Goal: Navigation & Orientation: Find specific page/section

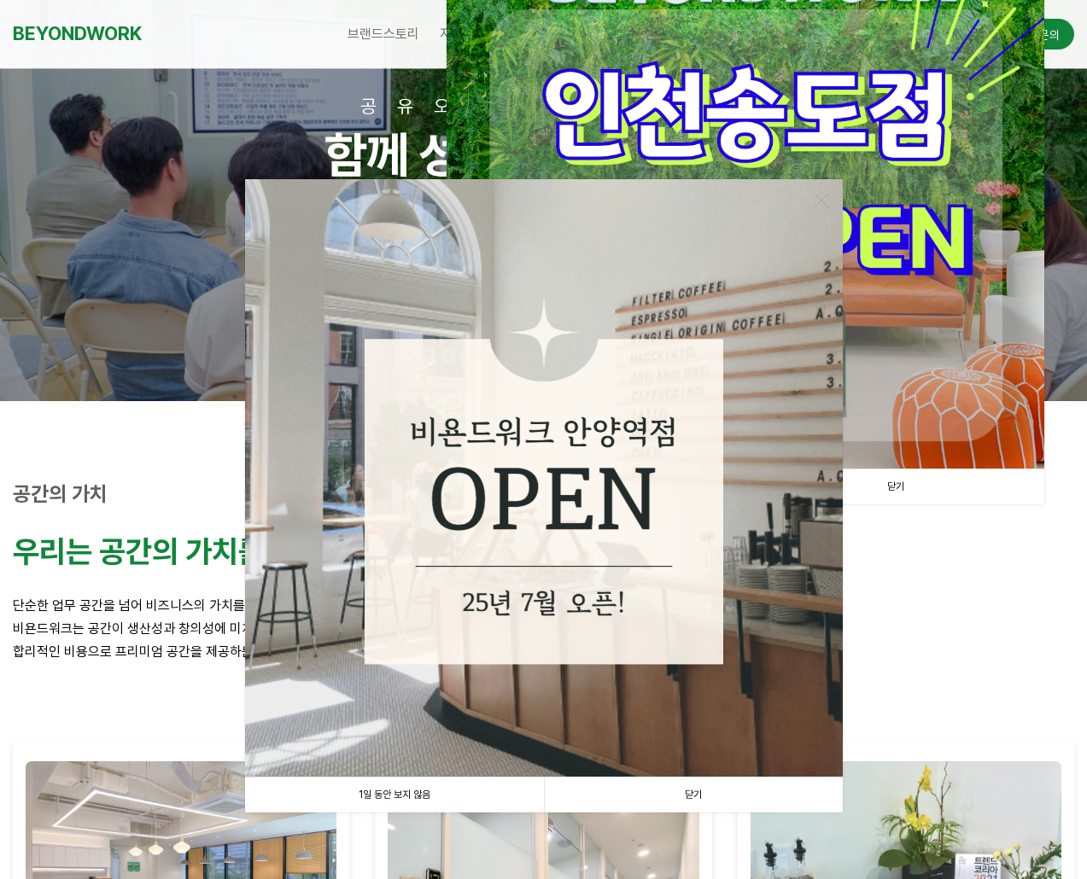
scroll to position [256, 0]
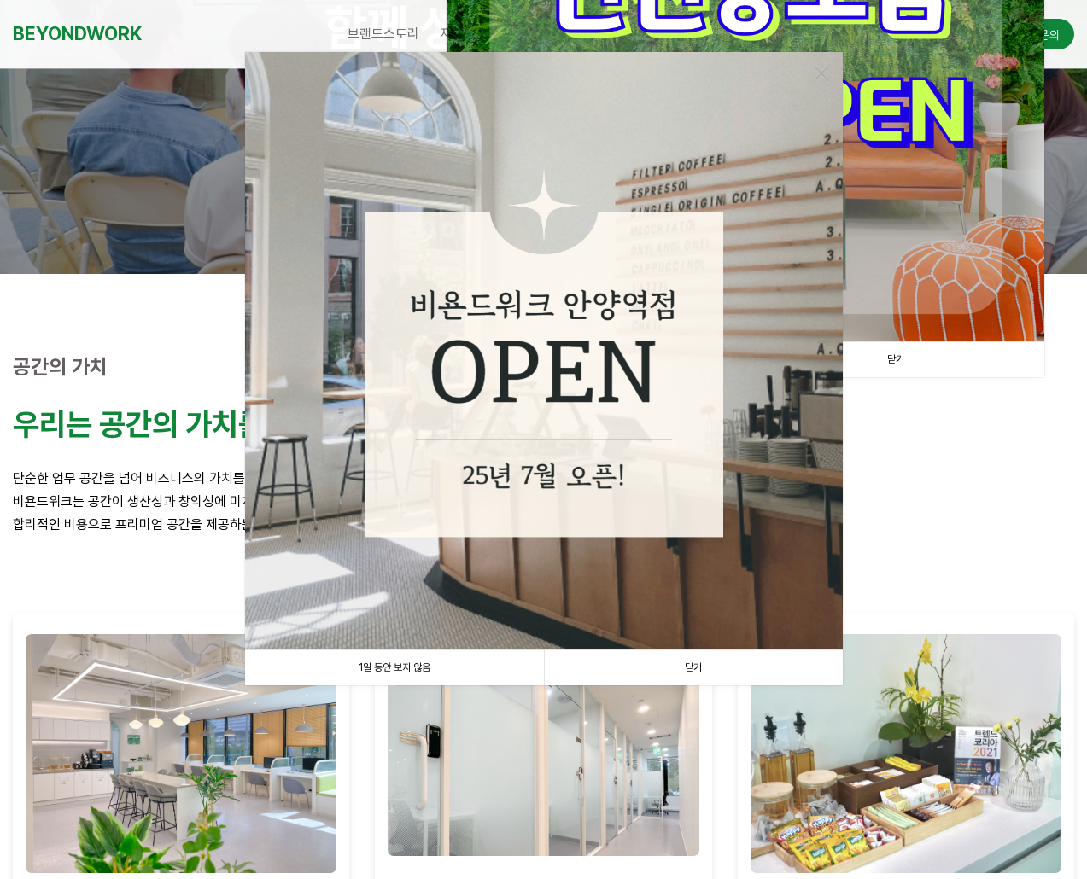
drag, startPoint x: 413, startPoint y: 670, endPoint x: 429, endPoint y: 663, distance: 17.6
click at [413, 670] on link "1일 동안 보지 않음" at bounding box center [394, 667] width 299 height 35
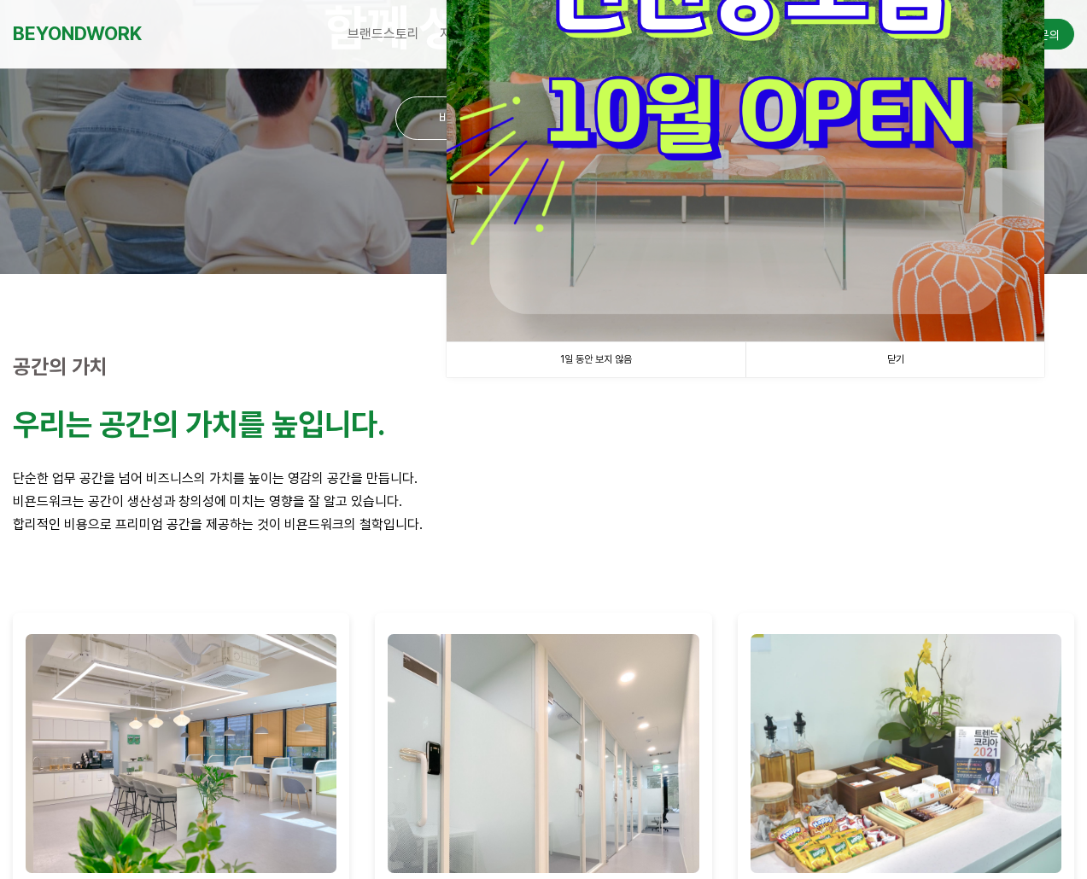
scroll to position [0, 0]
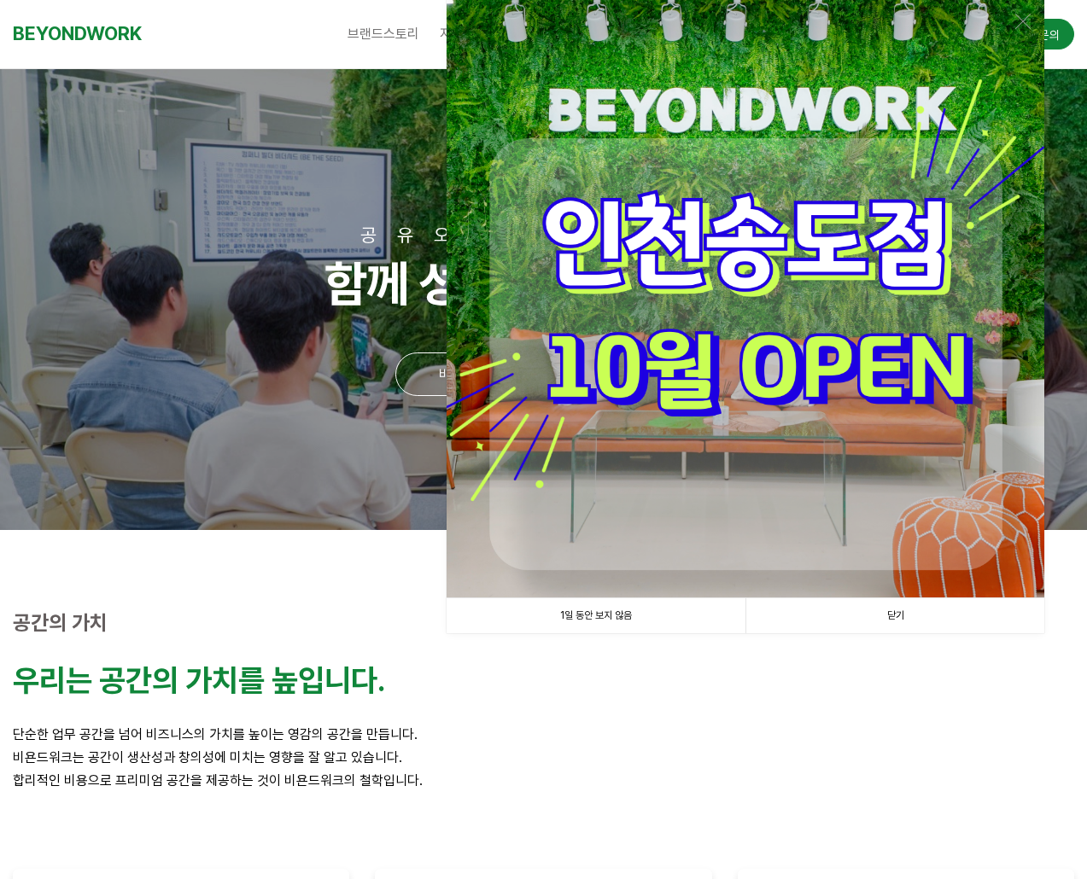
click at [594, 623] on link "1일 동안 보지 않음" at bounding box center [595, 615] width 299 height 35
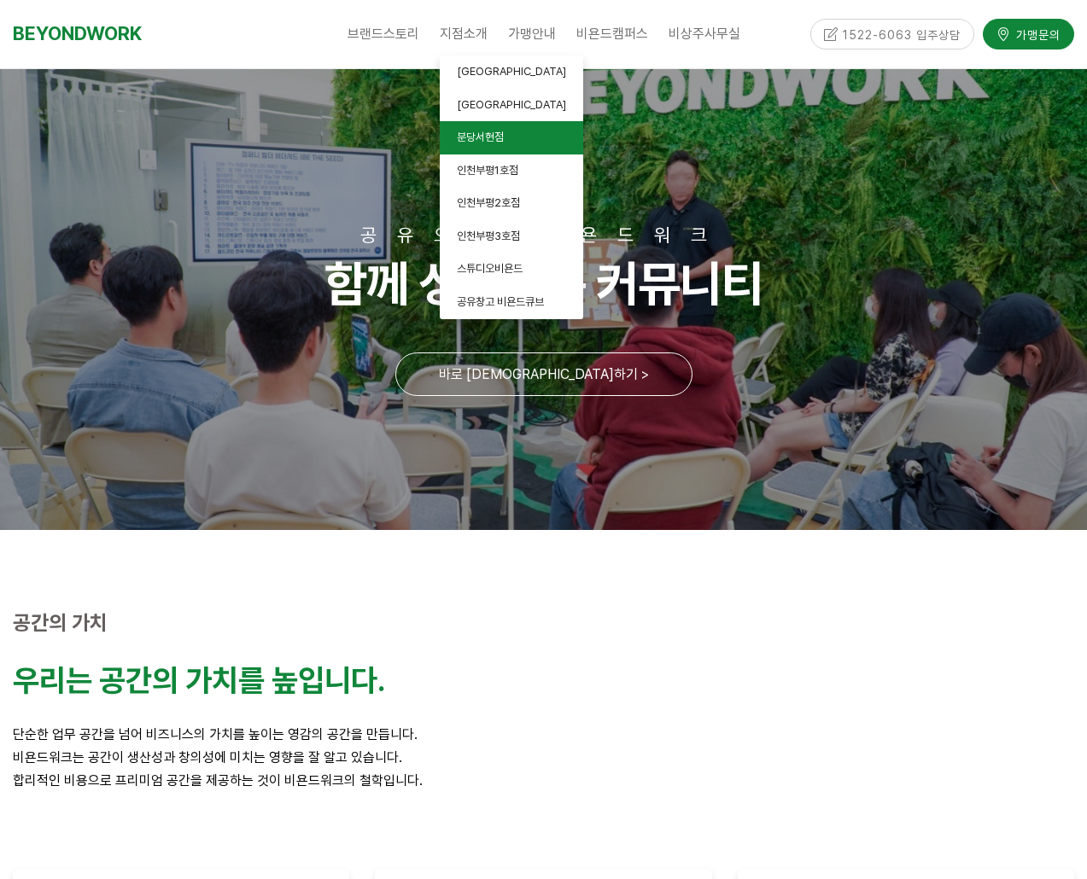
click at [481, 137] on span "분당서현점" at bounding box center [480, 137] width 47 height 13
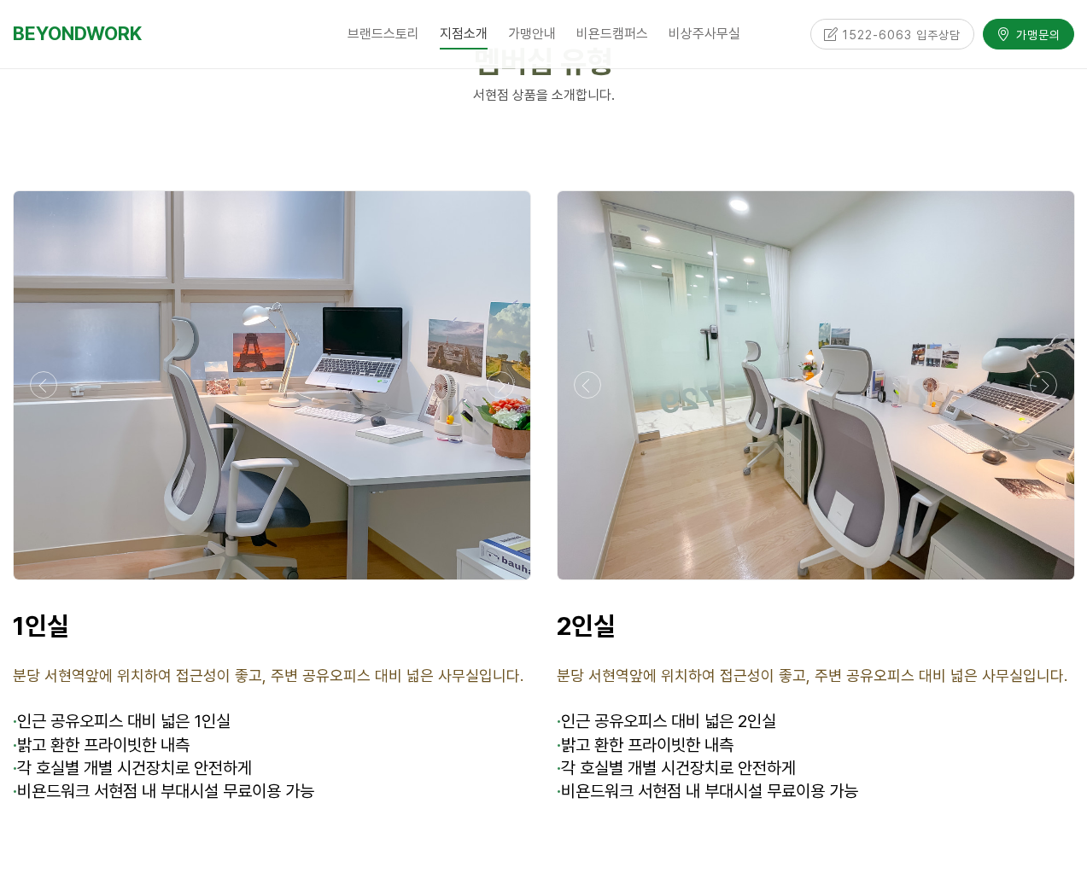
scroll to position [4012, 0]
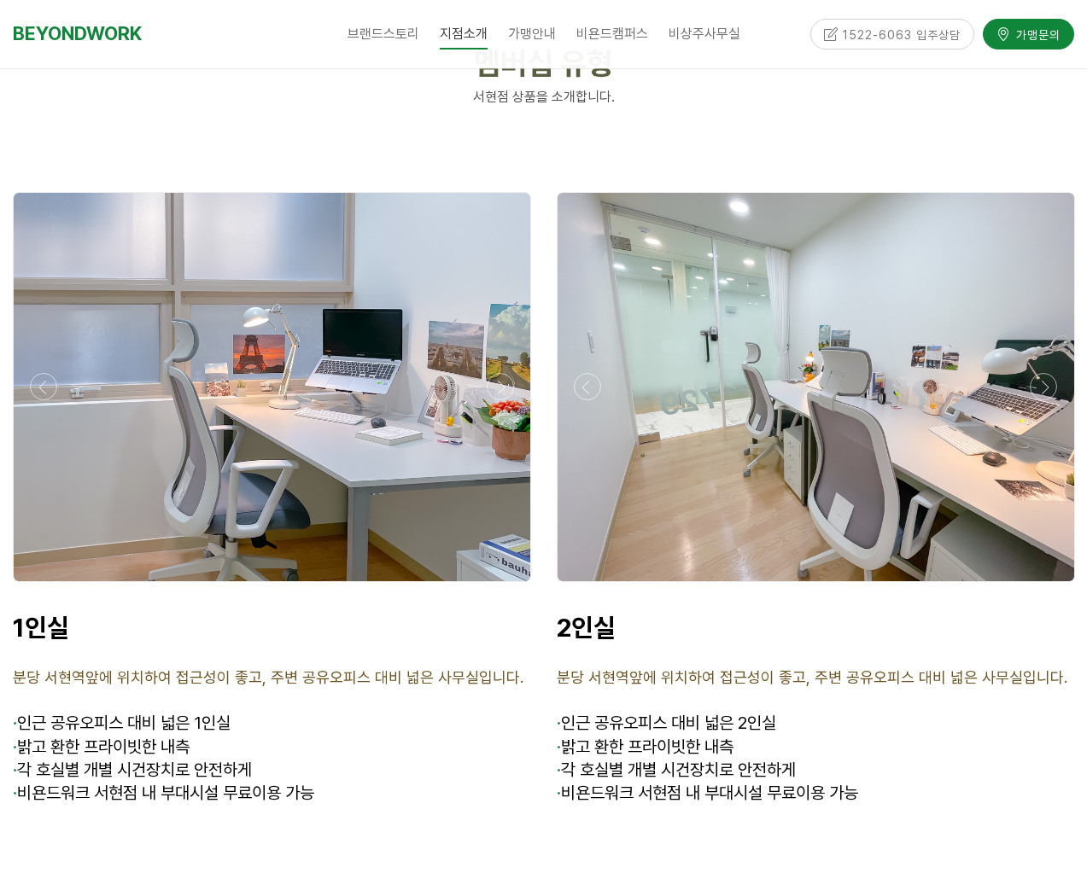
click at [297, 291] on div at bounding box center [272, 387] width 516 height 388
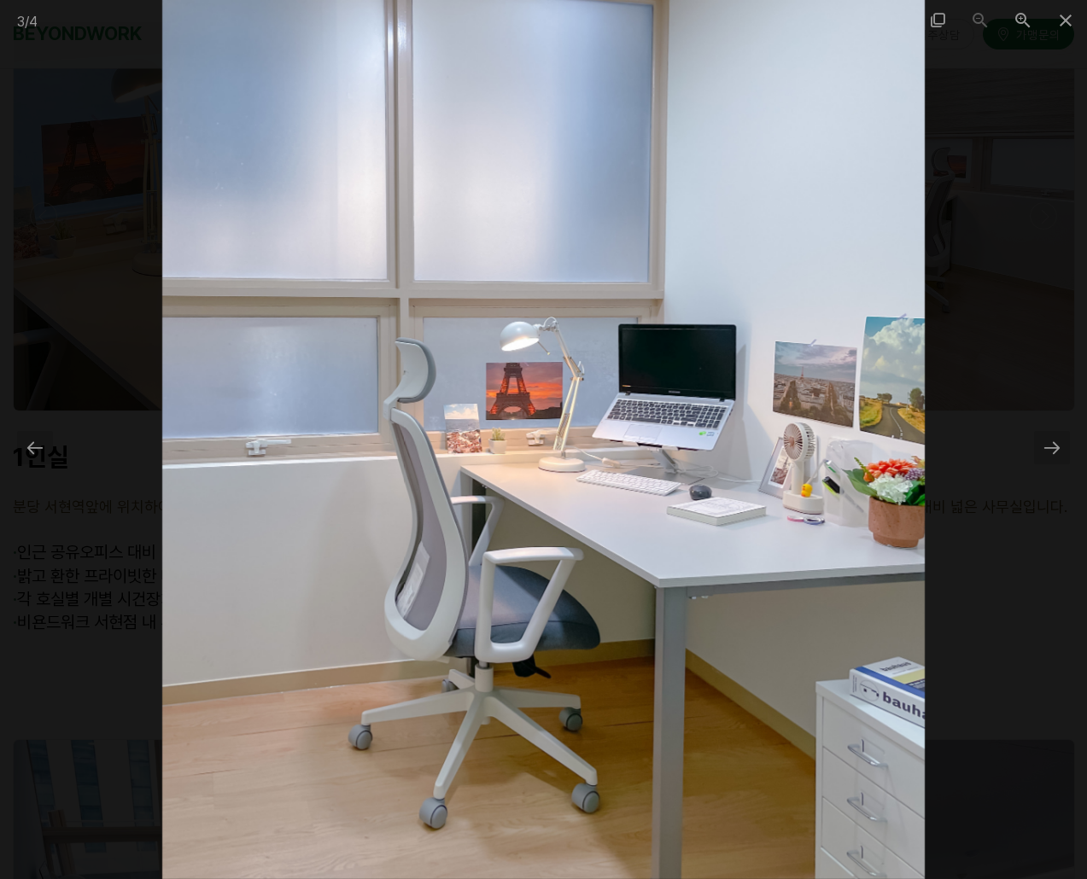
scroll to position [4268, 0]
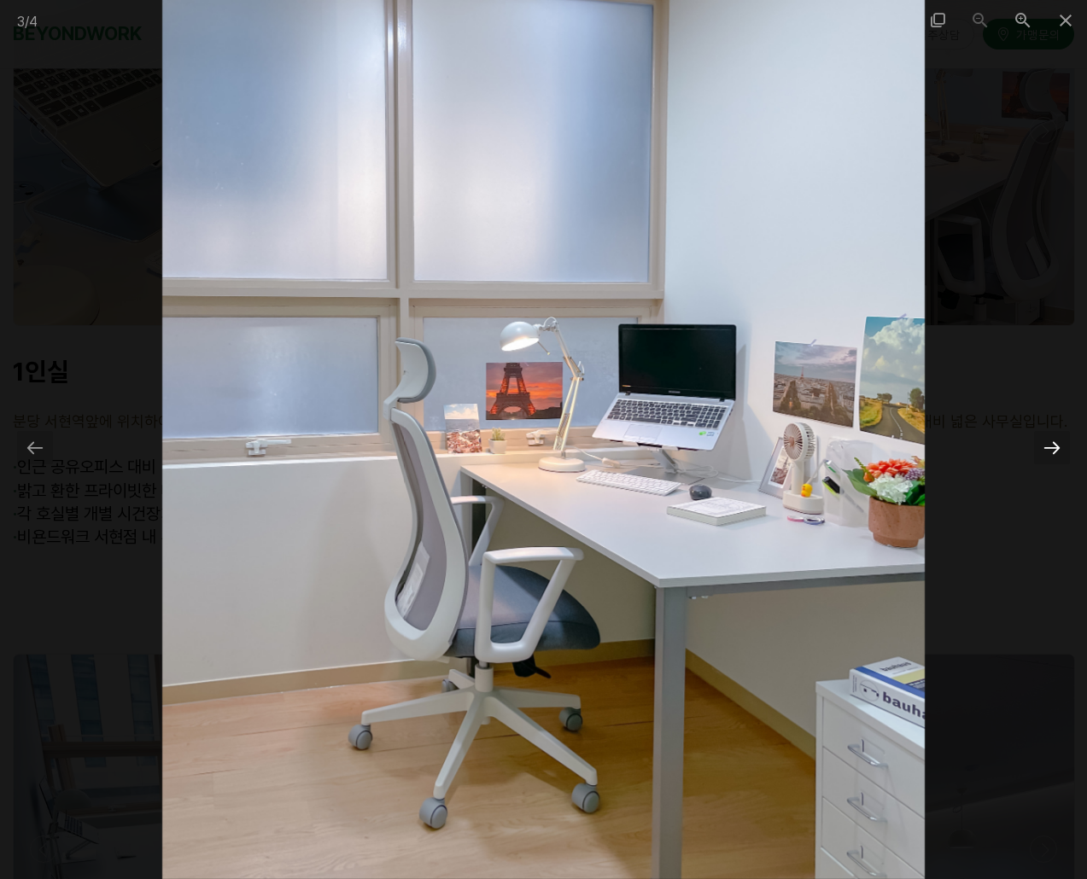
click at [1059, 446] on div at bounding box center [1052, 447] width 36 height 33
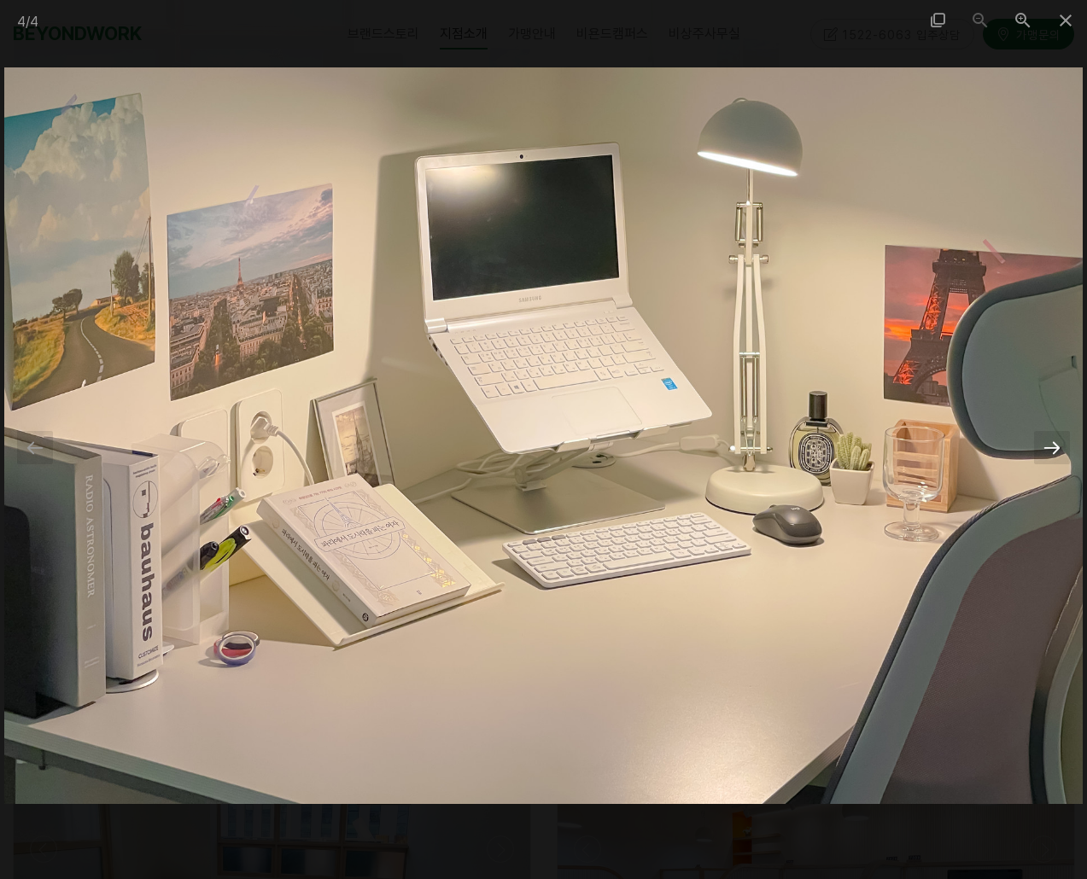
click at [1059, 446] on div at bounding box center [1052, 447] width 36 height 33
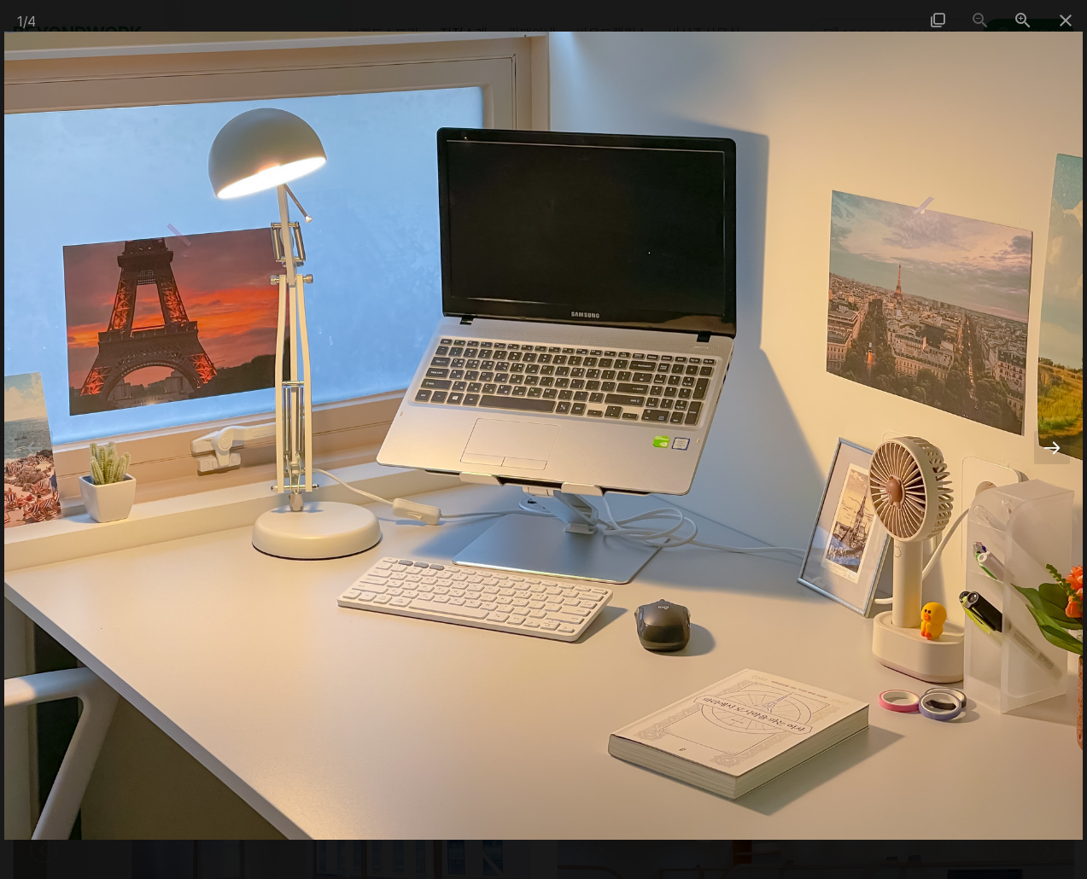
click at [1059, 446] on div at bounding box center [1052, 447] width 36 height 33
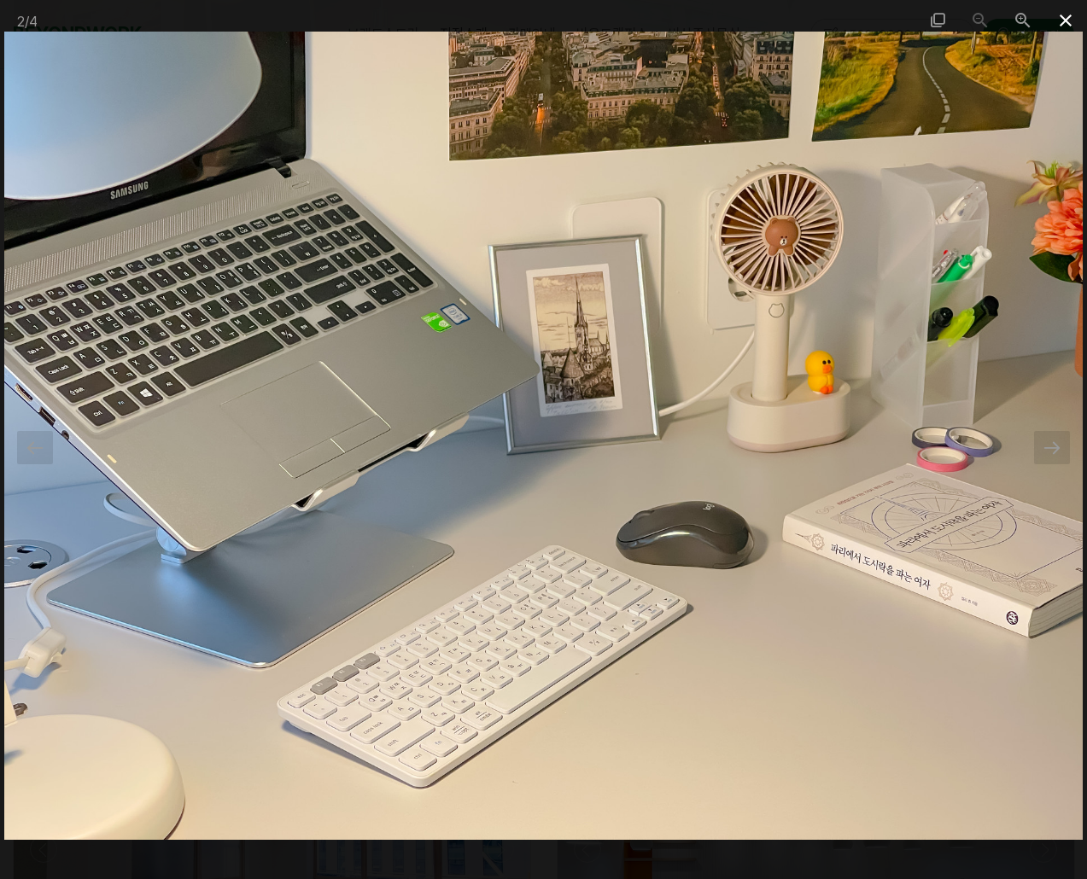
click at [1069, 21] on span at bounding box center [1065, 20] width 43 height 40
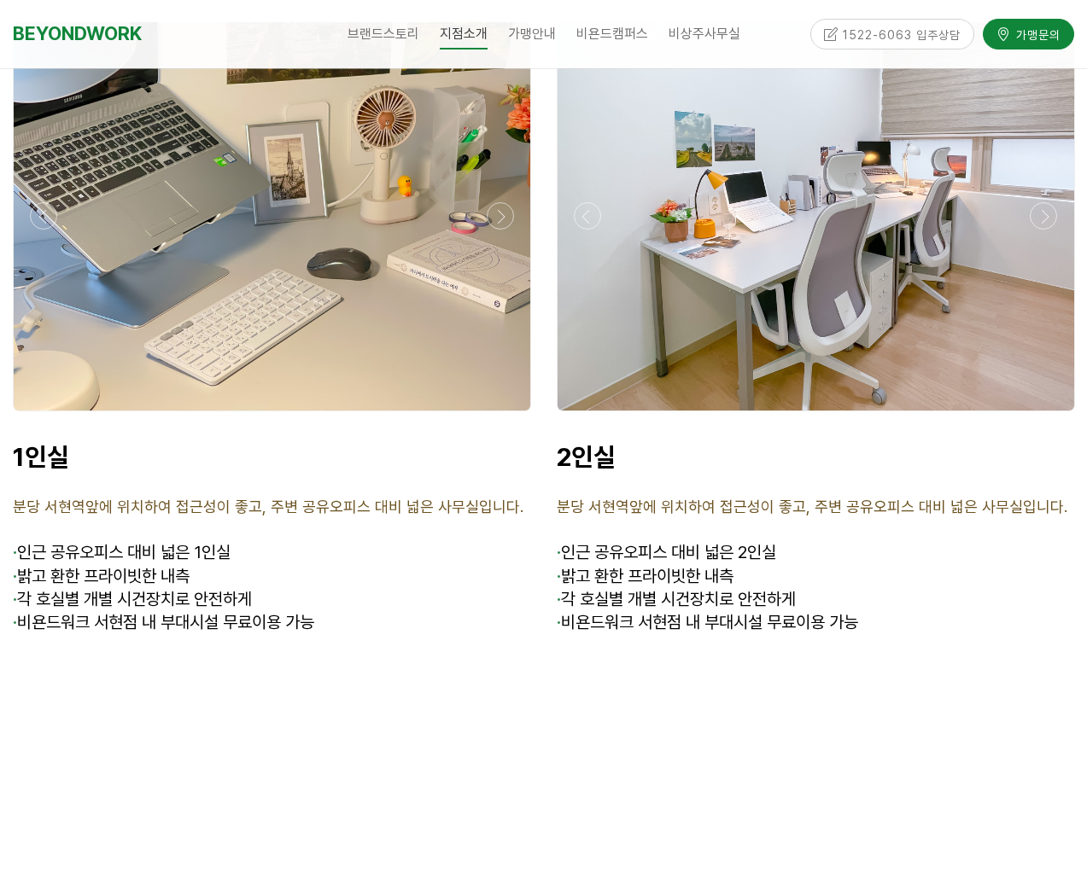
scroll to position [3927, 0]
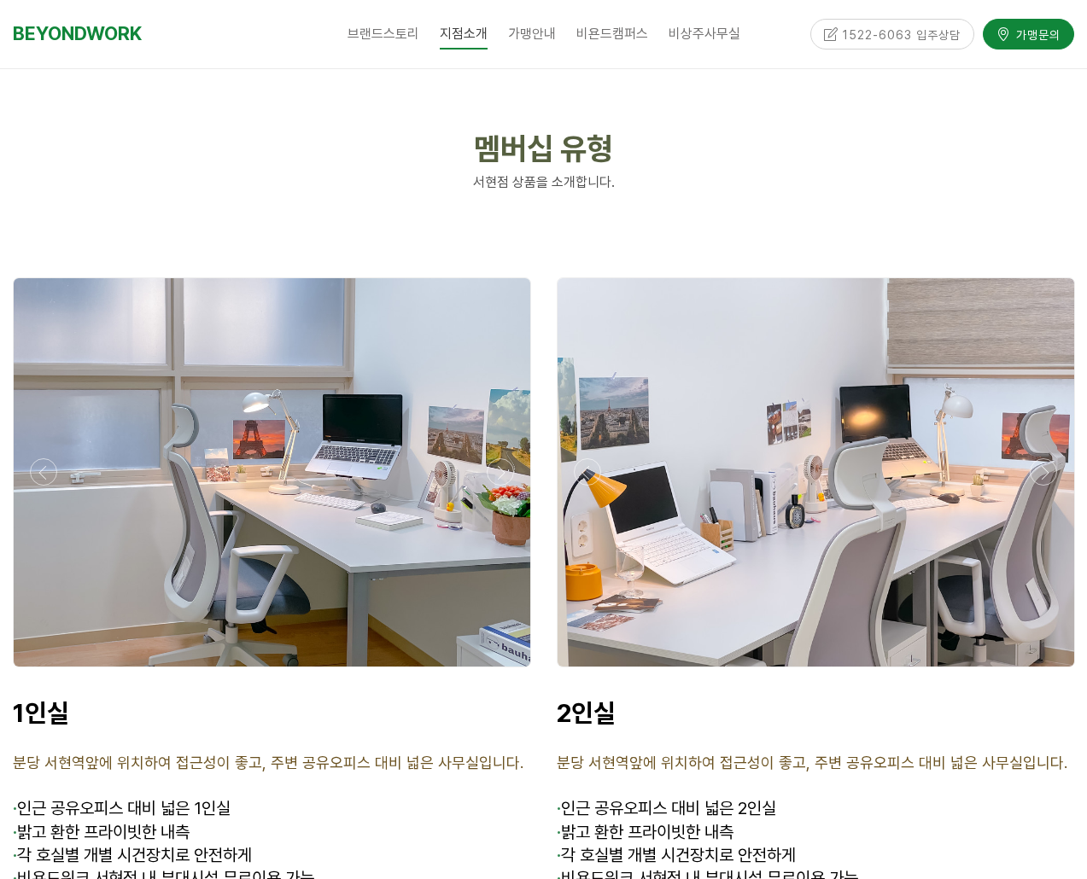
click at [547, 394] on div at bounding box center [289, 472] width 516 height 388
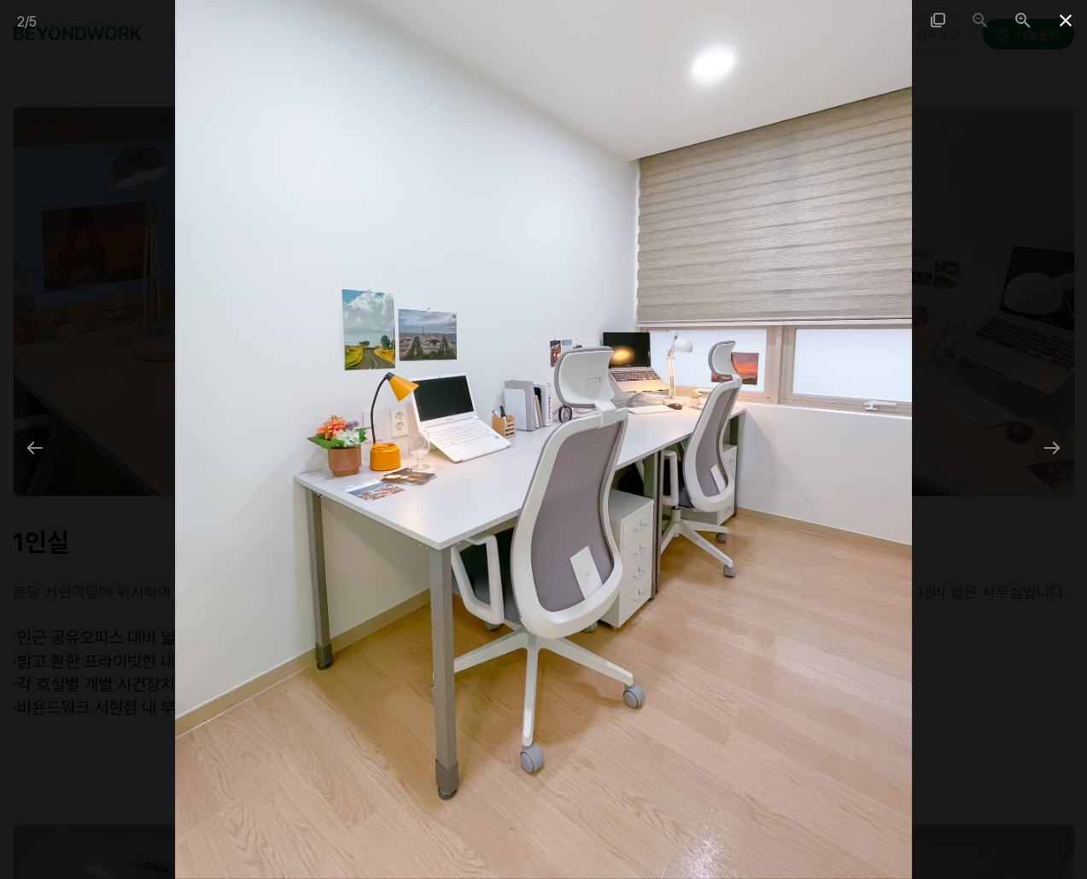
click at [1070, 20] on span at bounding box center [1065, 20] width 43 height 40
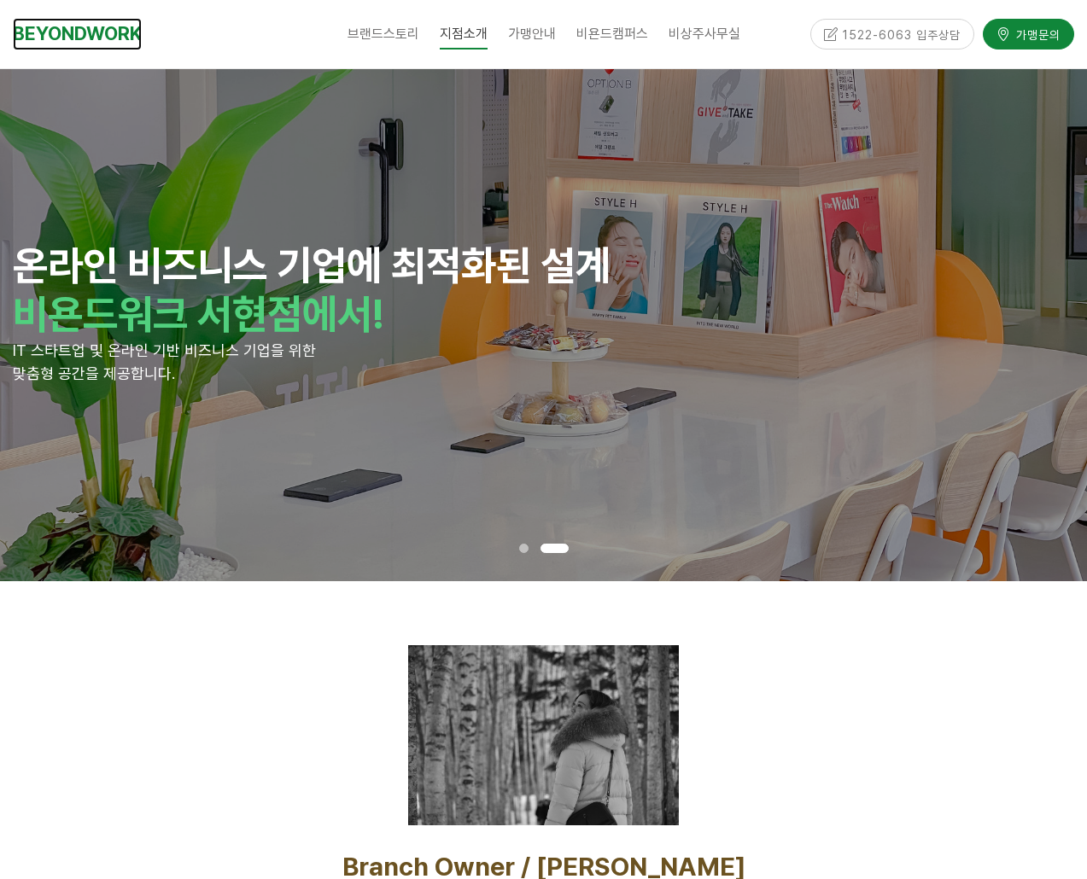
click at [108, 36] on link "BEYONDWORK" at bounding box center [77, 34] width 129 height 32
